Goal: Task Accomplishment & Management: Complete application form

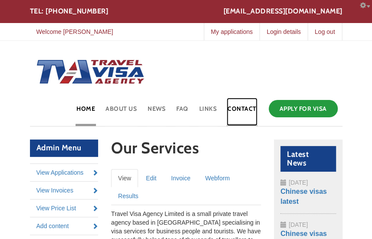
click at [247, 108] on link "Contact" at bounding box center [242, 112] width 31 height 28
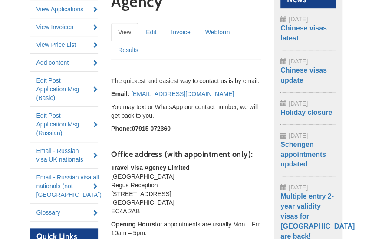
scroll to position [164, 0]
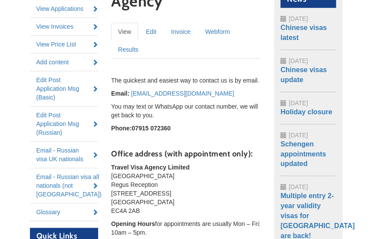
drag, startPoint x: 117, startPoint y: 165, endPoint x: 152, endPoint y: 210, distance: 56.3
click at [152, 210] on p "Travel Visa Agency Limited Ludgate House Regus Reception 107 Fleet Street Londo…" at bounding box center [186, 189] width 150 height 52
copy p "Travel Visa Agency Limited Ludgate House Regus Reception 107 Fleet Street Londo…"
click at [357, 71] on body "Skip to main content Configure Configure block office@travelvisaagency.co.uk TE…" at bounding box center [186, 198] width 372 height 725
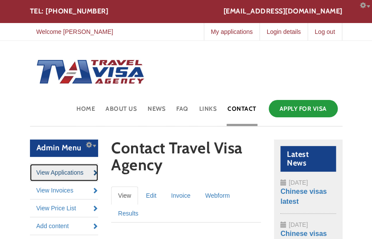
click at [57, 172] on link "View Applications" at bounding box center [64, 172] width 69 height 17
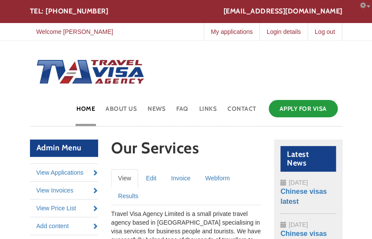
click at [311, 109] on link "Apply for Visa" at bounding box center [303, 108] width 69 height 17
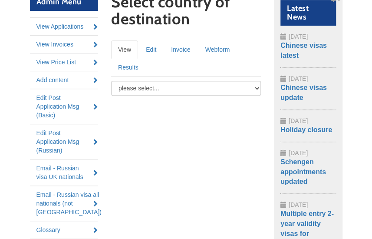
scroll to position [154, 0]
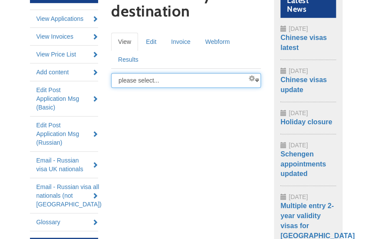
click at [158, 80] on select "please select... Russia Angola Azerbaijan Belarus China India Kazakhstan Mongol…" at bounding box center [186, 80] width 150 height 15
select select "/node/add/basic-visa-application/field_destination/Schengen"
click at [111, 73] on select "please select... Russia Angola Azerbaijan Belarus China India Kazakhstan Mongol…" at bounding box center [186, 80] width 150 height 15
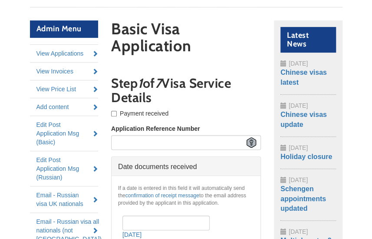
scroll to position [121, 0]
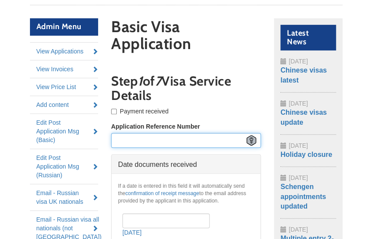
click at [158, 136] on input "Application Reference Number" at bounding box center [186, 140] width 150 height 15
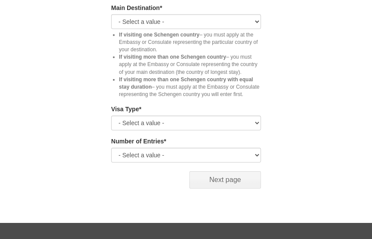
scroll to position [896, 0]
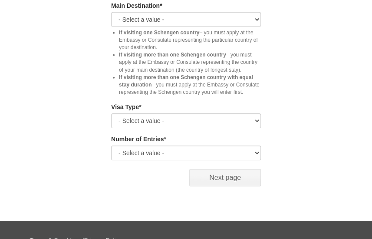
type input "[GEOGRAPHIC_DATA]"
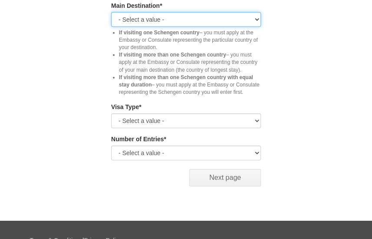
click at [148, 18] on select "- Select a value - Austria Belgium Czech Republic Denmark Estonia Finland Franc…" at bounding box center [186, 19] width 150 height 15
select select "Spain"
click at [111, 12] on select "- Select a value - Austria Belgium Czech Republic Denmark Estonia Finland Franc…" at bounding box center [186, 19] width 150 height 15
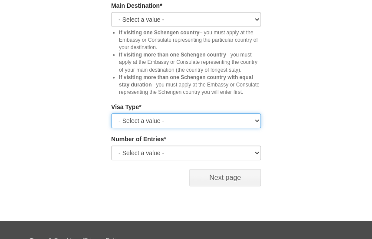
click at [175, 113] on select "- Select a value - Student Work EEA/EU family Short term Tourist Short term Bus…" at bounding box center [186, 120] width 150 height 15
select select "Short term Tourist"
click at [111, 113] on select "- Select a value - Student Work EEA/EU family Short term Tourist Short term Bus…" at bounding box center [186, 120] width 150 height 15
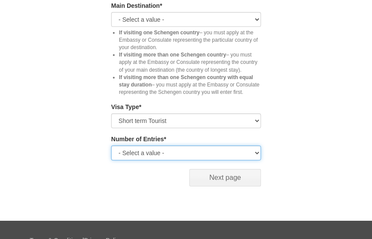
click at [151, 149] on select "- Select a value - Single Entry Double Entry Multiple Entry" at bounding box center [186, 152] width 150 height 15
select select "multiple"
click at [111, 145] on select "- Select a value - Single Entry Double Entry Multiple Entry" at bounding box center [186, 152] width 150 height 15
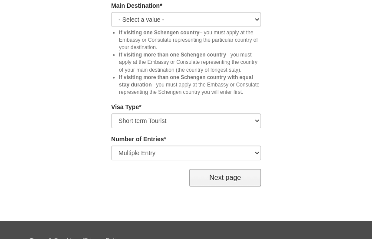
click at [235, 170] on input "Next page" at bounding box center [225, 177] width 72 height 17
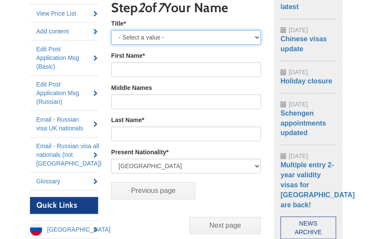
click at [159, 35] on select "- Select a value - Mr Mrs Miss" at bounding box center [186, 37] width 150 height 15
select select "Mr"
click at [111, 30] on select "- Select a value - Mr Mrs Miss" at bounding box center [186, 37] width 150 height 15
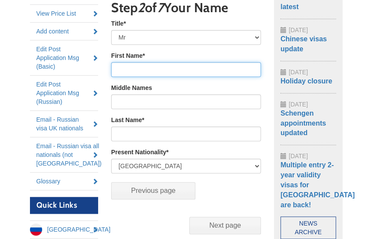
click at [157, 73] on input "First Name *" at bounding box center [186, 69] width 150 height 15
type input "Ansar"
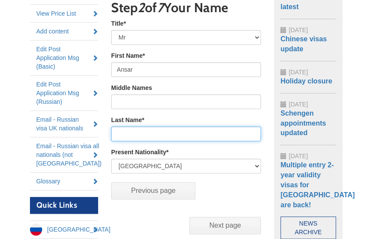
click at [155, 137] on input "Last Name *" at bounding box center [186, 133] width 150 height 15
type input "Naseer"
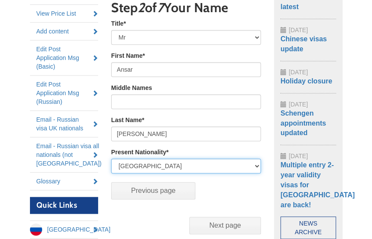
click at [162, 165] on select "United Kingdom Afghanistan Albania Algeria American Samoa Andorra Angola Anguil…" at bounding box center [186, 166] width 150 height 15
select select "PK"
click at [111, 159] on select "United Kingdom Afghanistan Albania Algeria American Samoa Andorra Angola Anguil…" at bounding box center [186, 166] width 150 height 15
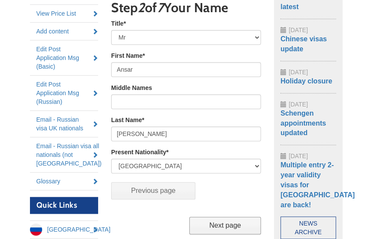
click at [237, 229] on input "Next page" at bounding box center [225, 225] width 72 height 17
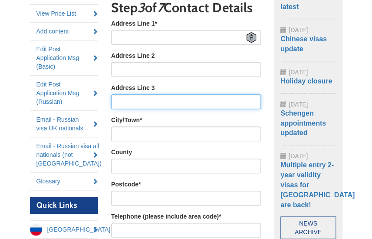
drag, startPoint x: 192, startPoint y: 116, endPoint x: 166, endPoint y: 66, distance: 56.1
click at [192, 109] on input "Address Line 3" at bounding box center [186, 101] width 150 height 15
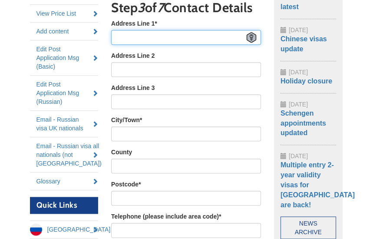
paste input "Fl 7, Block A, Peabody Estate, Southwark St, London, SE1 0TW"
click at [159, 45] on input "Fl 7, Block A, Peabody Estate, Southwark St, London, SE1 0TW" at bounding box center [186, 37] width 150 height 15
click at [218, 45] on input "Fl 7, Block A, Peabody Estate, Southwark St, London, SE1 0TW" at bounding box center [186, 37] width 150 height 15
click at [218, 45] on input "Fl 7, Block A, Peabody Estate, Southwark St, , SE1 0TW" at bounding box center [186, 37] width 150 height 15
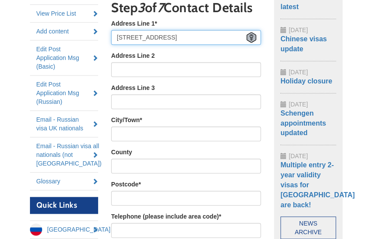
scroll to position [0, 17]
type input "Fl 7, Block A, Peabody Estate, Southwark St, , SE1 0TW"
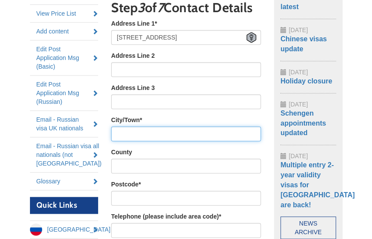
scroll to position [0, 0]
paste input "[GEOGRAPHIC_DATA]"
click at [142, 141] on input "[GEOGRAPHIC_DATA]" at bounding box center [186, 133] width 150 height 15
type input "[GEOGRAPHIC_DATA]"
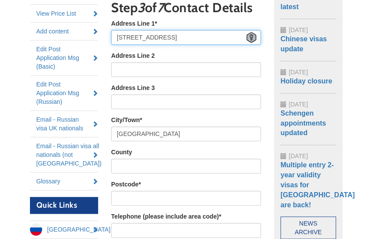
click at [202, 45] on input "Fl 7, Block A, Peabody Estate, Southwark St, , SE1 0TW" at bounding box center [186, 37] width 150 height 15
click at [196, 45] on input "Fl 7, Block A, Peabody Estate, Southwark St, , SE1 0TW" at bounding box center [186, 37] width 150 height 15
type input "Fl 7, Block A, Peabody Estate, Southwark St"
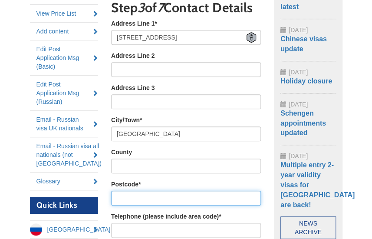
paste input "SE1 0TW"
click at [194, 205] on input "SE1 0TW" at bounding box center [186, 198] width 150 height 15
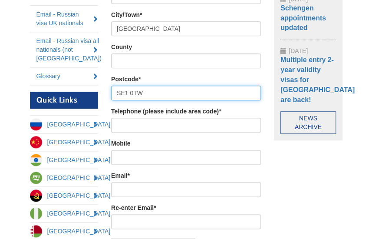
scroll to position [318, 0]
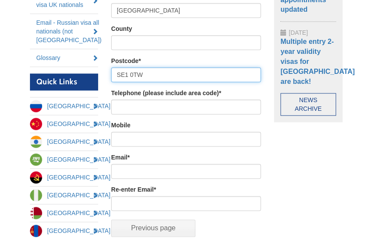
type input "SE1 0TW"
click at [175, 136] on div "Mobile" at bounding box center [186, 134] width 150 height 26
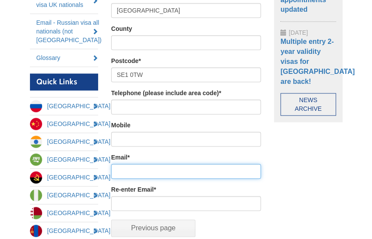
click at [148, 178] on input "Email *" at bounding box center [186, 171] width 150 height 15
paste input "aansarahmada@gmail.com"
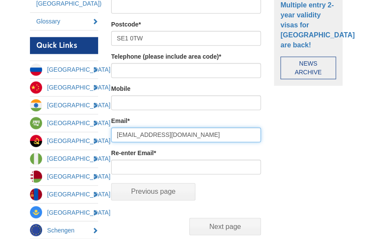
type input "aansarahmada@gmail.com"
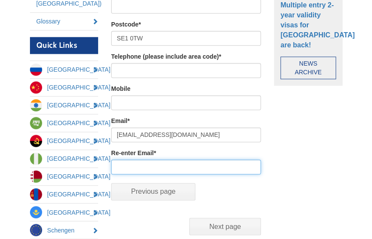
paste input "aansarahmada@gmail.com"
click at [149, 174] on input "aansarahmada@gmail.com" at bounding box center [186, 166] width 150 height 15
type input "aansarahmada@gmail.com"
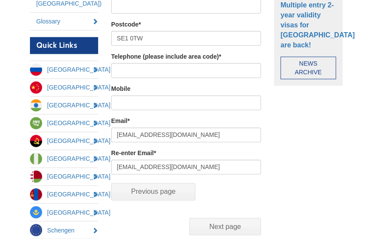
click at [170, 102] on div "Mobile" at bounding box center [186, 97] width 150 height 26
paste input "07424649156"
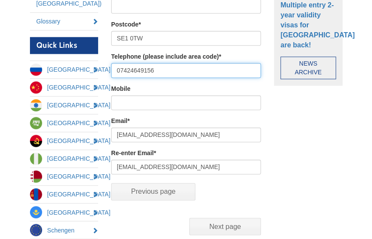
click at [166, 78] on input "07424649156" at bounding box center [186, 70] width 150 height 15
type input "07424649156"
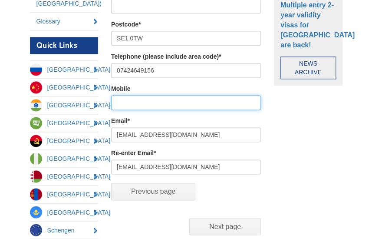
paste input "07424649156"
click at [145, 110] on input "07424649156" at bounding box center [186, 102] width 150 height 15
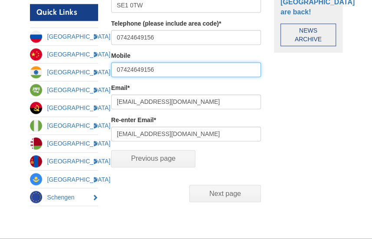
scroll to position [388, 0]
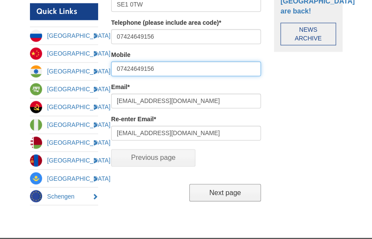
type input "07424649156"
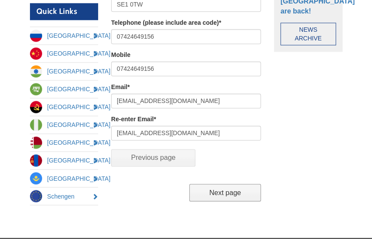
click at [232, 201] on input "Next page" at bounding box center [225, 192] width 72 height 17
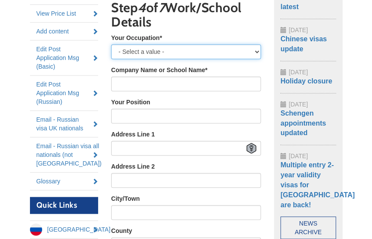
click at [138, 51] on select "- Select a value - Employed Self-Employed Retired Housewife Student Unemployed …" at bounding box center [186, 51] width 150 height 15
select select "Unemployed"
click at [111, 44] on select "- Select a value - Employed Self-Employed Retired Housewife Student Unemployed …" at bounding box center [186, 51] width 150 height 15
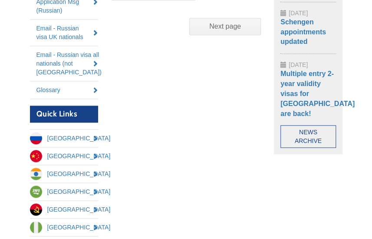
scroll to position [287, 0]
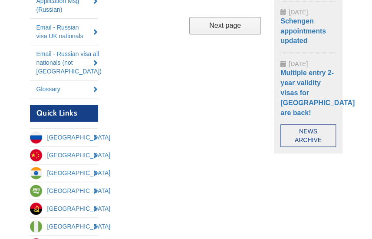
click at [236, 18] on input "Next page" at bounding box center [225, 25] width 72 height 17
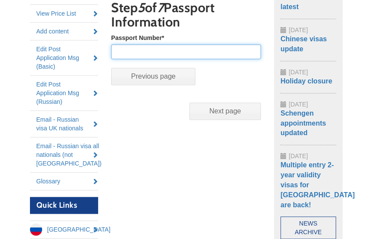
click at [141, 53] on input "Passport Number *" at bounding box center [186, 51] width 150 height 15
type input "000"
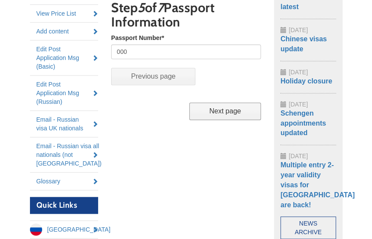
click at [236, 111] on input "Next page" at bounding box center [225, 110] width 72 height 17
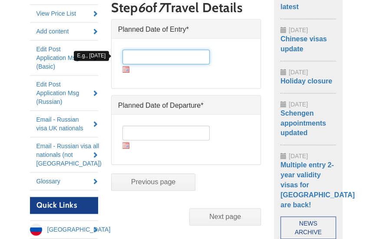
click at [149, 58] on input "Date *" at bounding box center [165, 57] width 87 height 15
type input "3"
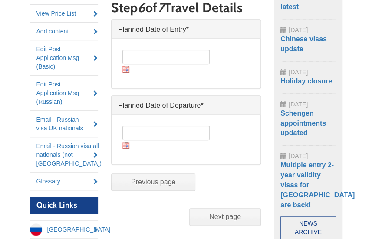
click at [126, 69] on img at bounding box center [125, 69] width 7 height 7
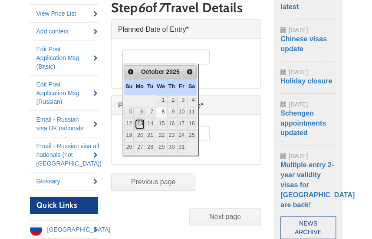
click at [141, 121] on link "13" at bounding box center [140, 124] width 10 height 11
type input "13/10/2025"
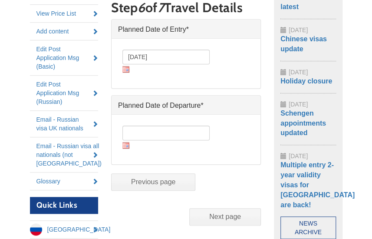
click at [125, 143] on img at bounding box center [125, 145] width 7 height 7
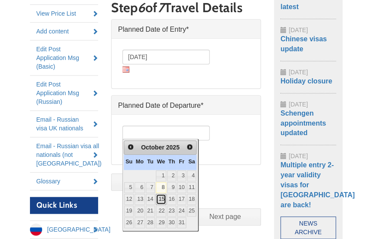
click at [166, 195] on link "15" at bounding box center [161, 199] width 10 height 11
type input "15/10/2025"
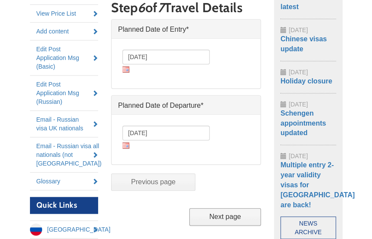
click at [227, 212] on input "Next page" at bounding box center [225, 216] width 72 height 17
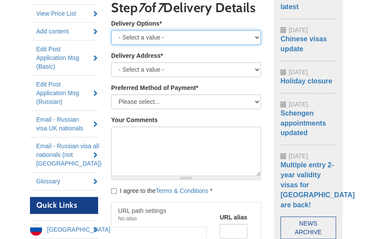
click at [168, 45] on select "- Select a value - Royal Mail Special Delivery - next day until 1pm Royal Mail …" at bounding box center [186, 37] width 150 height 15
select select "I will collect my passport in person"
click at [111, 44] on select "- Select a value - Royal Mail Special Delivery - next day until 1pm Royal Mail …" at bounding box center [186, 37] width 150 height 15
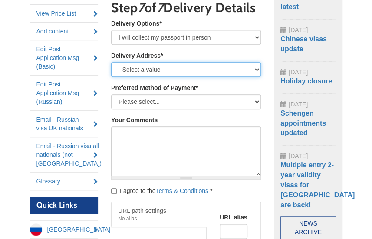
click at [134, 77] on select "- Select a value - My Home My Work or Study Address Other (please specify below)" at bounding box center [186, 69] width 150 height 15
select select "Home"
click at [111, 76] on select "- Select a value - My Home My Work or Study Address Other (please specify below)" at bounding box center [186, 69] width 150 height 15
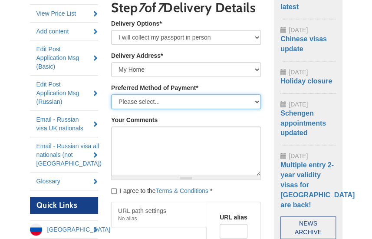
click at [135, 109] on select "Please select... Bank Transfer Credit/debit card (3.5% admin fee will be added …" at bounding box center [186, 101] width 150 height 15
select select "bank transfer"
click at [111, 108] on select "Please select... Bank Transfer Credit/debit card (3.5% admin fee will be added …" at bounding box center [186, 101] width 150 height 15
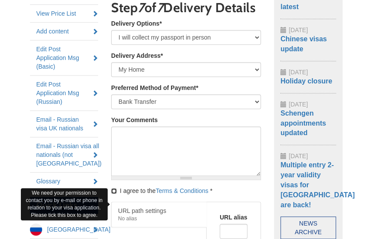
click at [113, 194] on input "I agree to the Terms & Conditions *" at bounding box center [114, 191] width 6 height 6
checkbox input "true"
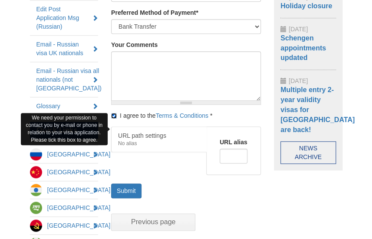
scroll to position [270, 0]
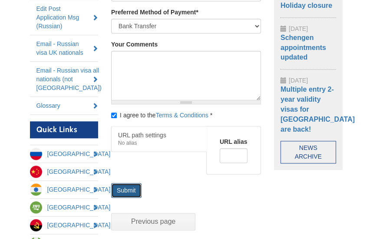
click at [124, 198] on button "Submit" at bounding box center [126, 190] width 30 height 15
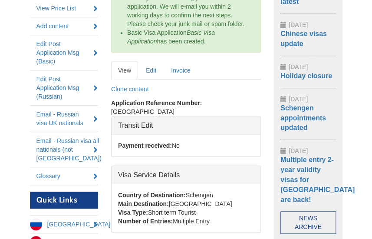
scroll to position [203, 0]
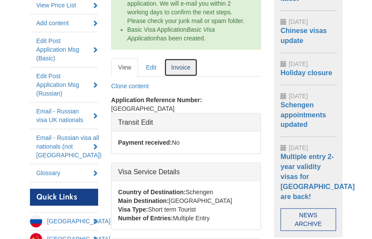
click at [185, 67] on link "Invoice" at bounding box center [180, 67] width 33 height 18
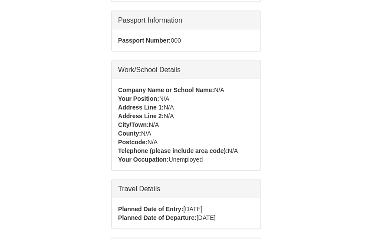
scroll to position [818, 0]
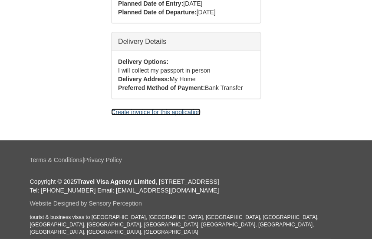
click at [162, 116] on link "Create invoice for this application" at bounding box center [155, 112] width 89 height 7
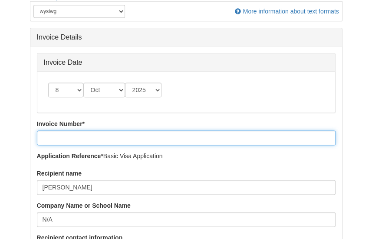
click at [84, 142] on input "Invoice Number *" at bounding box center [186, 137] width 299 height 15
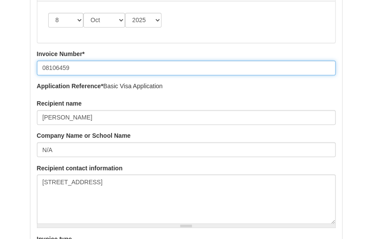
scroll to position [436, 0]
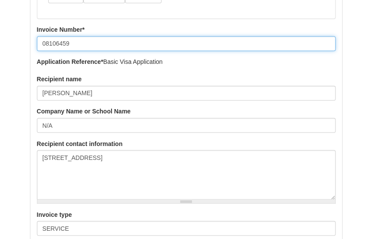
type input "08106459"
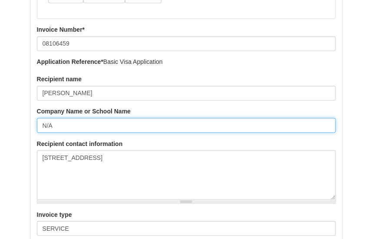
click at [86, 130] on input "N/A" at bounding box center [186, 125] width 299 height 15
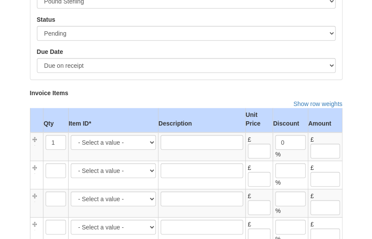
scroll to position [697, 0]
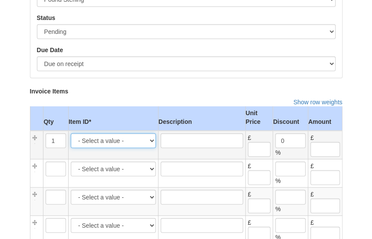
click at [107, 137] on select "- Select a value - CD -- Central London same day courier delivery -- 25.00 CD M…" at bounding box center [113, 140] width 85 height 15
select select "3930"
click at [71, 133] on select "- Select a value - CD -- [GEOGRAPHIC_DATA] same day courier delivery -- 25.00 […" at bounding box center [113, 140] width 85 height 15
type input "Spain multiple entry visa, priority service visa fees"
type input "213.74"
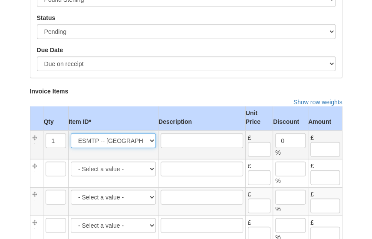
type input "213.74"
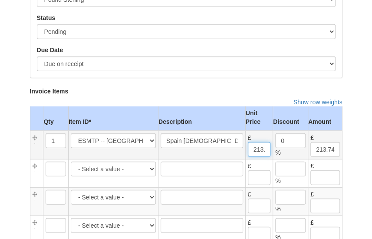
click at [257, 148] on input "213.74" at bounding box center [259, 149] width 23 height 15
click at [255, 150] on input "221.14" at bounding box center [259, 149] width 23 height 15
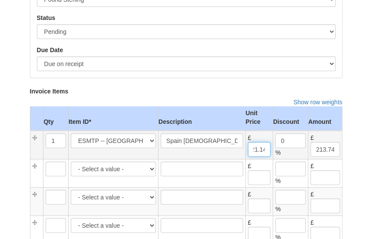
type input "221.14"
click at [323, 145] on input "213.74" at bounding box center [326, 149] width 30 height 15
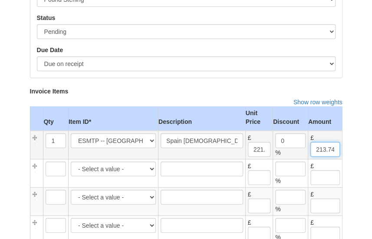
paste input "21.1"
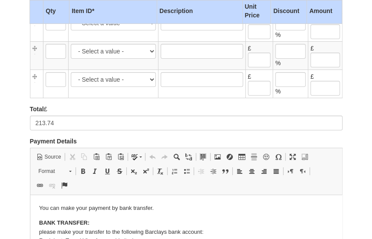
scroll to position [43, 0]
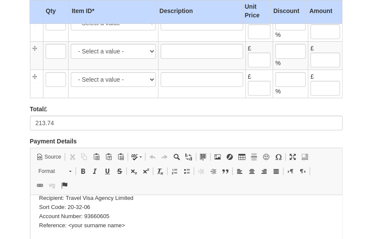
type input "221.14"
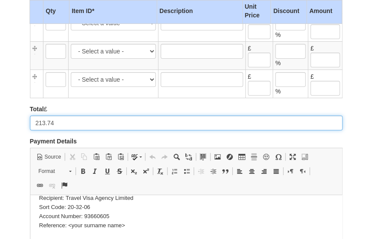
click at [72, 116] on input "213.74" at bounding box center [186, 123] width 313 height 15
paste input "21.1"
click at [72, 116] on input "221.14" at bounding box center [186, 123] width 313 height 15
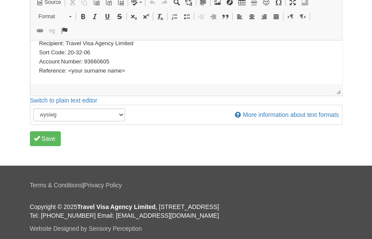
scroll to position [1167, 0]
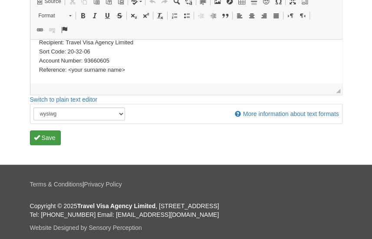
type input "221.14"
click at [58, 130] on button "Save" at bounding box center [45, 137] width 31 height 15
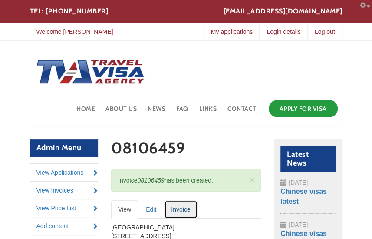
click at [188, 207] on link "Invoice" at bounding box center [180, 209] width 33 height 18
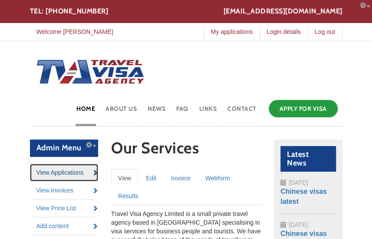
click at [68, 175] on link "View Applications" at bounding box center [64, 172] width 69 height 17
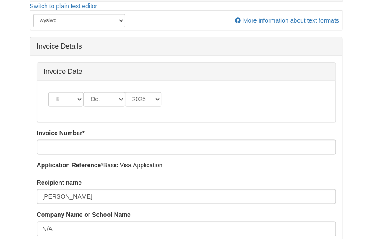
scroll to position [334, 0]
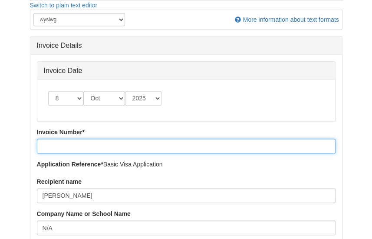
click at [81, 145] on input "Invoice Number *" at bounding box center [186, 146] width 299 height 15
click at [104, 143] on input "Invoice Number *" at bounding box center [186, 146] width 299 height 15
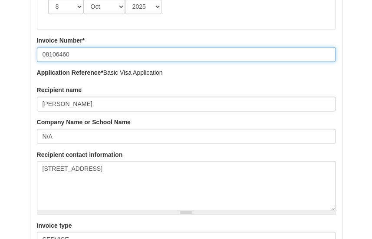
scroll to position [490, 0]
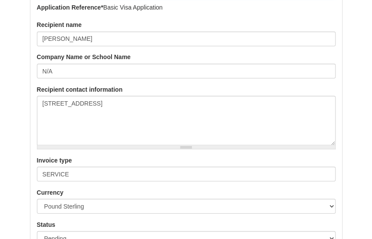
type input "08106460"
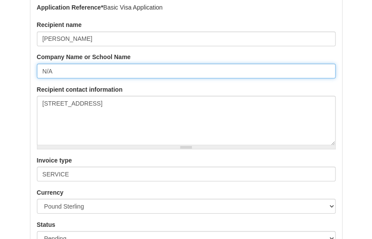
click at [155, 73] on input "N/A" at bounding box center [186, 70] width 299 height 15
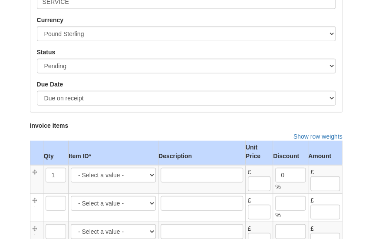
scroll to position [663, 0]
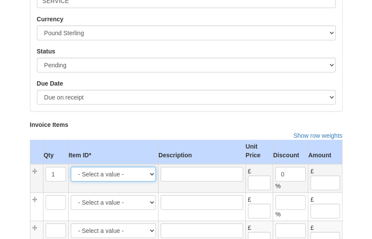
click at [120, 174] on select "- Select a value - CD -- Central London same day courier delivery -- 25.00 CD M…" at bounding box center [113, 174] width 85 height 15
select select "2807"
click at [71, 167] on select "- Select a value - CD -- Central London same day courier delivery -- 25.00 CD M…" at bounding box center [113, 174] width 85 height 15
type input "Schengen visa, our service fee"
type input "100.00"
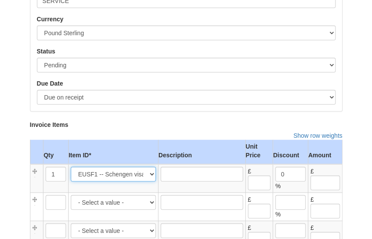
type input "100.00"
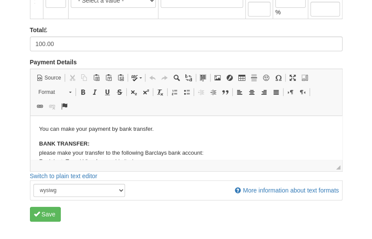
scroll to position [1091, 0]
click at [48, 210] on button "Save" at bounding box center [45, 213] width 31 height 15
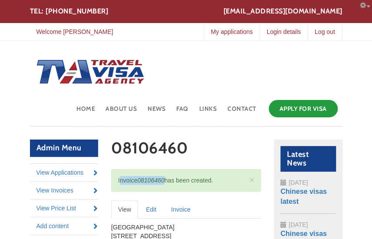
drag, startPoint x: 116, startPoint y: 180, endPoint x: 166, endPoint y: 178, distance: 50.0
click at [166, 178] on div "× Status message Invoice 08106460 has been created." at bounding box center [186, 180] width 150 height 23
copy div "Invoice 08106460"
click at [185, 211] on link "Invoice" at bounding box center [180, 209] width 33 height 18
